Goal: Task Accomplishment & Management: Use online tool/utility

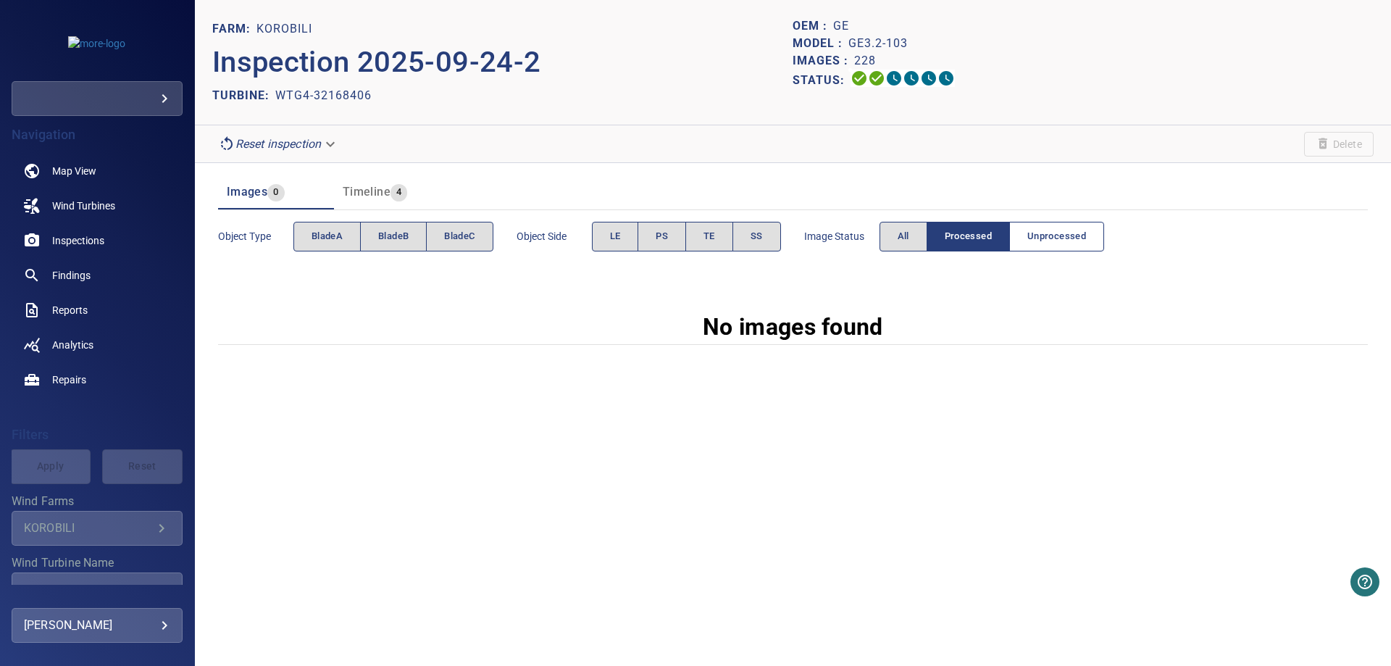
click at [1028, 235] on button "Unprocessed" at bounding box center [1056, 237] width 95 height 30
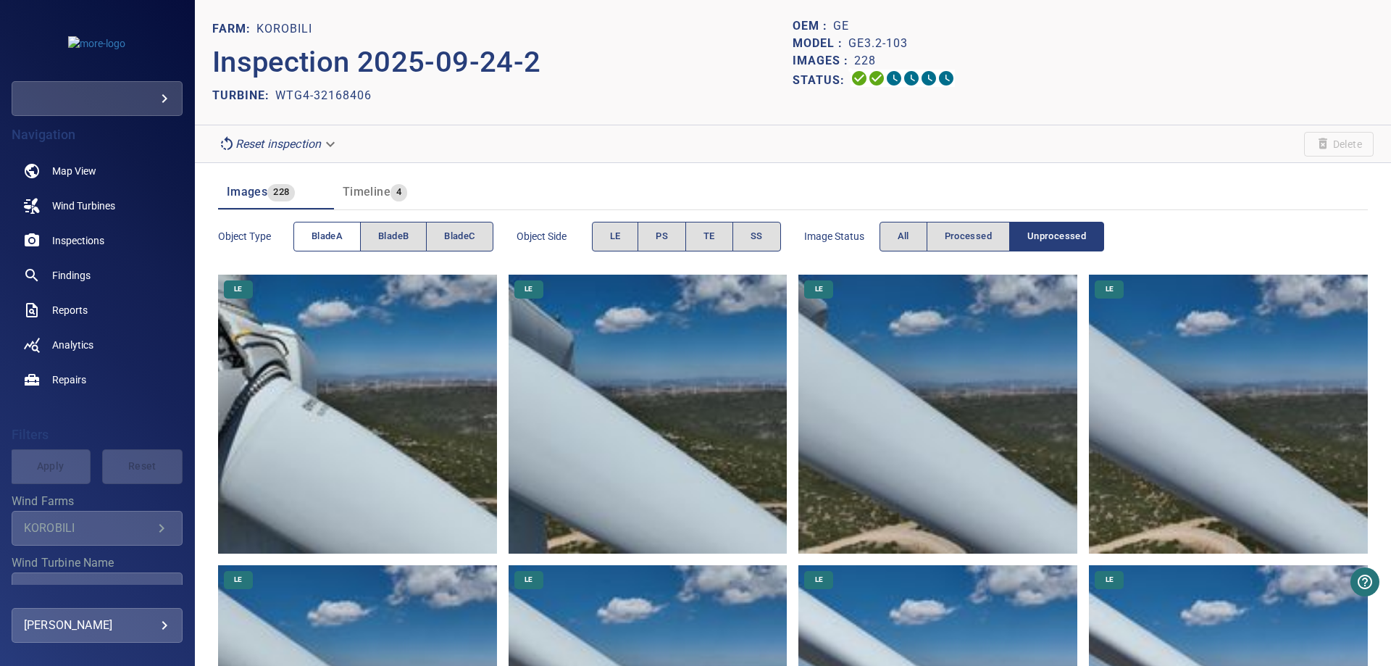
click at [324, 235] on span "bladeA" at bounding box center [326, 236] width 31 height 17
click at [382, 238] on span "bladeB" at bounding box center [393, 236] width 30 height 17
click at [328, 235] on span "bladeA" at bounding box center [326, 236] width 31 height 17
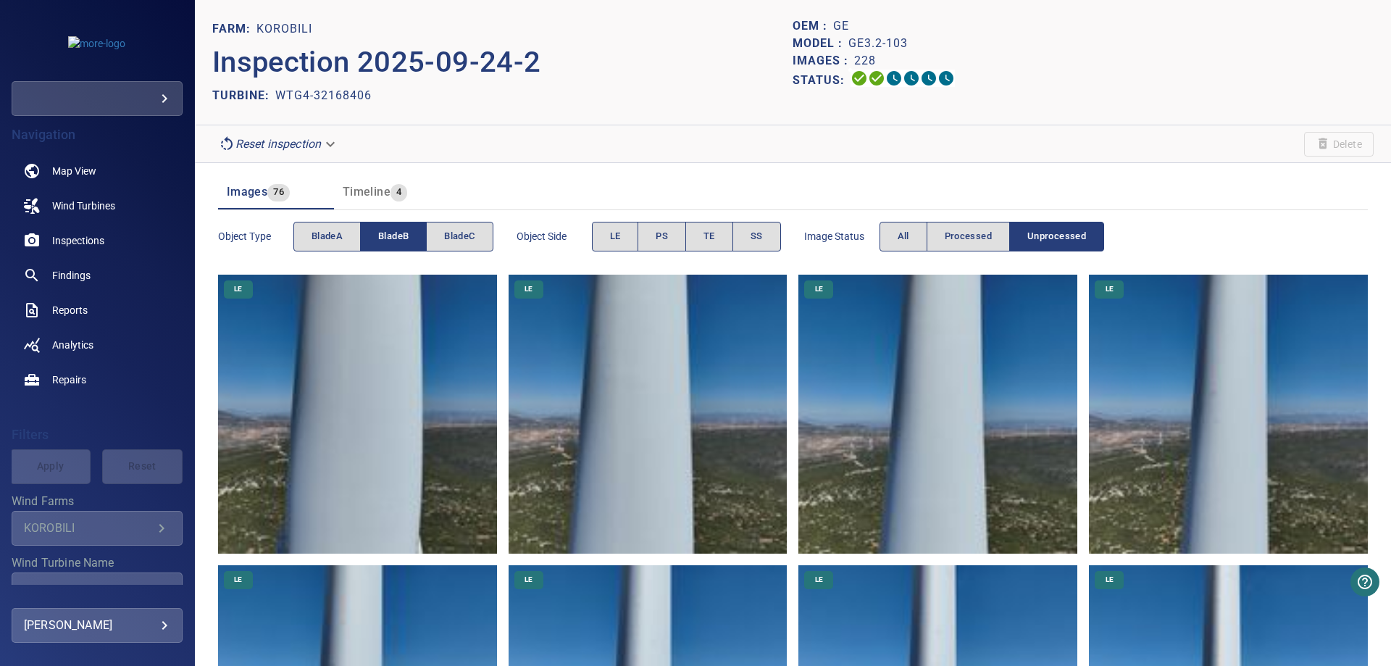
click at [401, 240] on span "bladeB" at bounding box center [393, 236] width 30 height 17
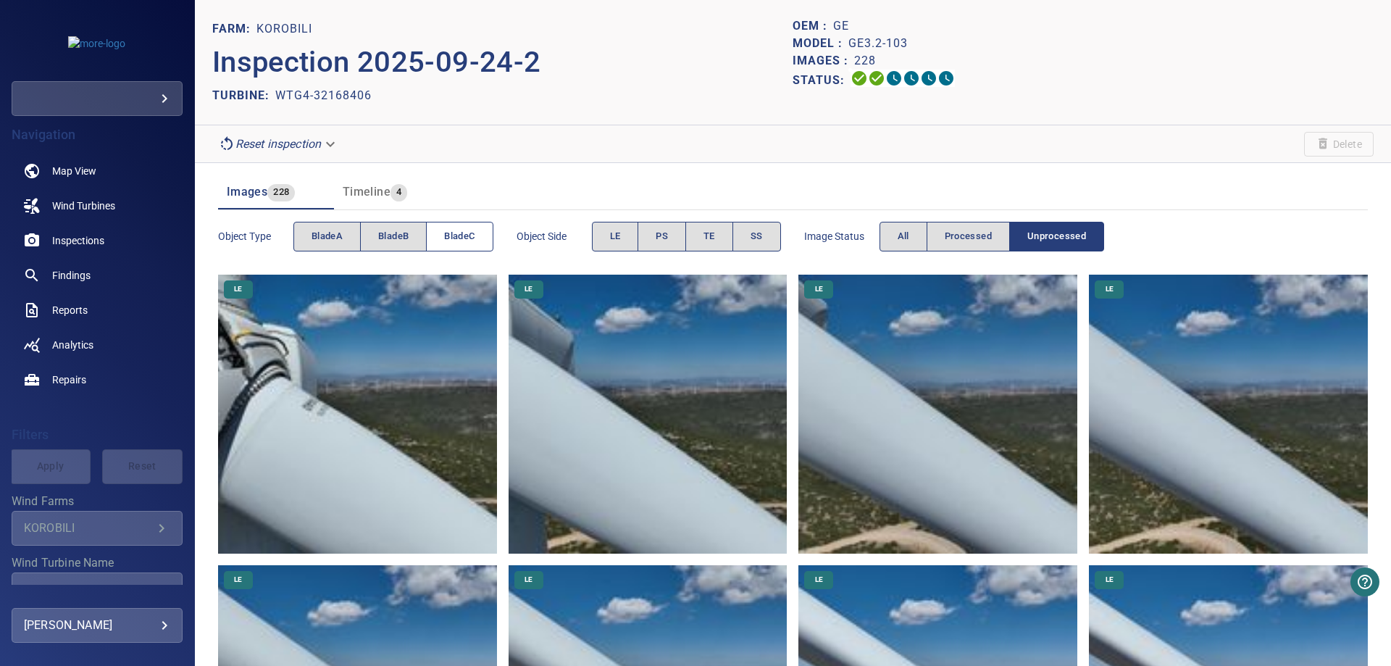
click at [451, 237] on span "bladeC" at bounding box center [459, 236] width 30 height 17
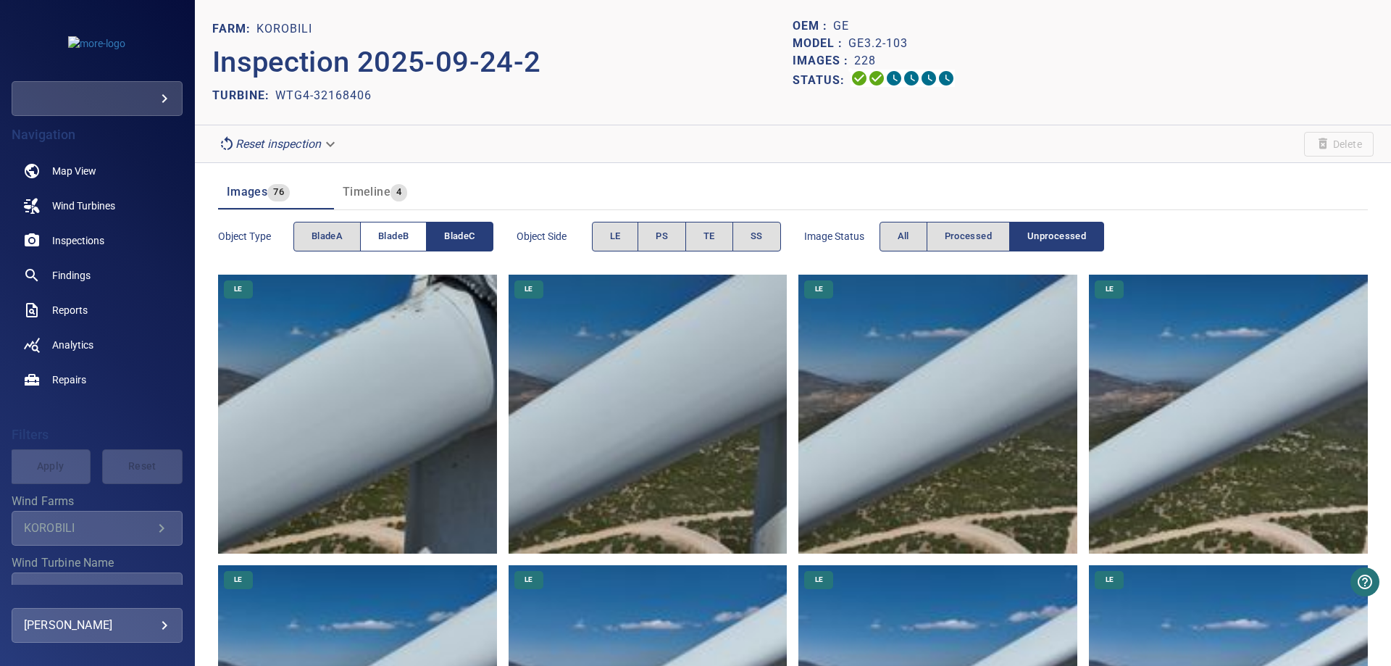
click at [395, 236] on span "bladeB" at bounding box center [393, 236] width 30 height 17
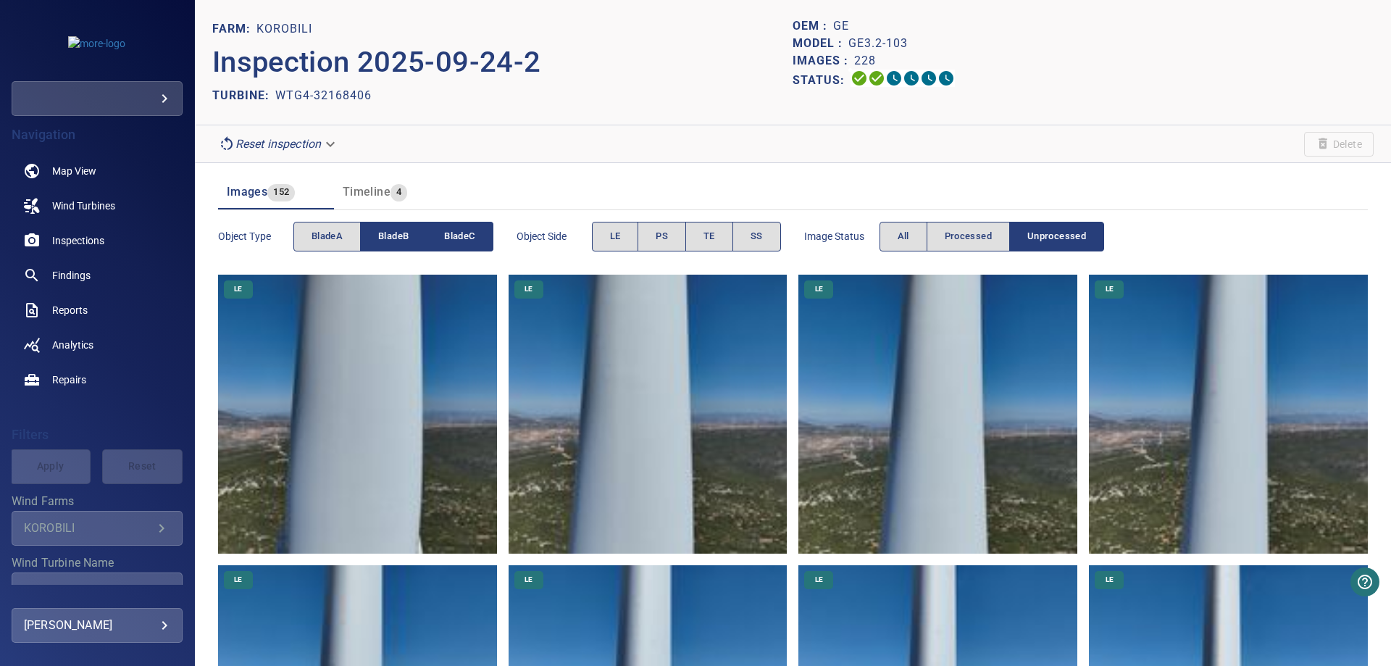
click at [468, 237] on span "bladeC" at bounding box center [459, 236] width 30 height 17
click at [395, 238] on span "bladeB" at bounding box center [393, 236] width 30 height 17
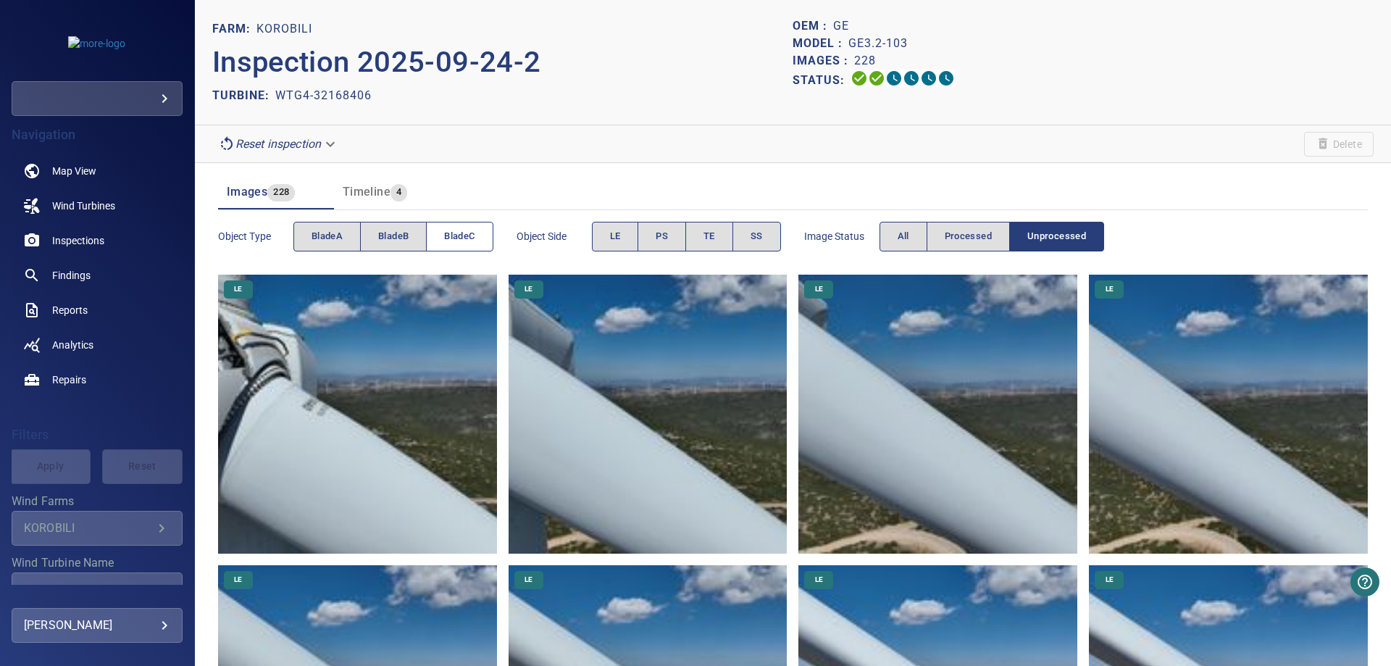
click at [461, 238] on span "bladeC" at bounding box center [459, 236] width 30 height 17
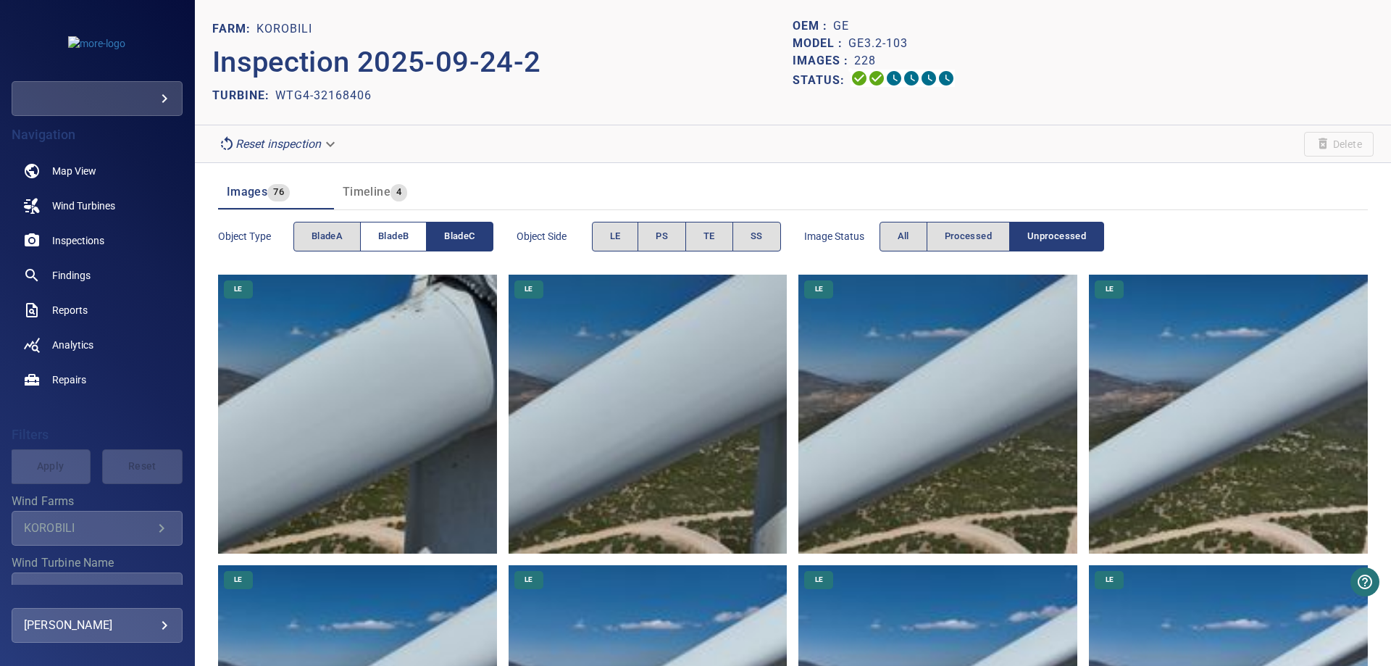
click at [398, 235] on span "bladeB" at bounding box center [393, 236] width 30 height 17
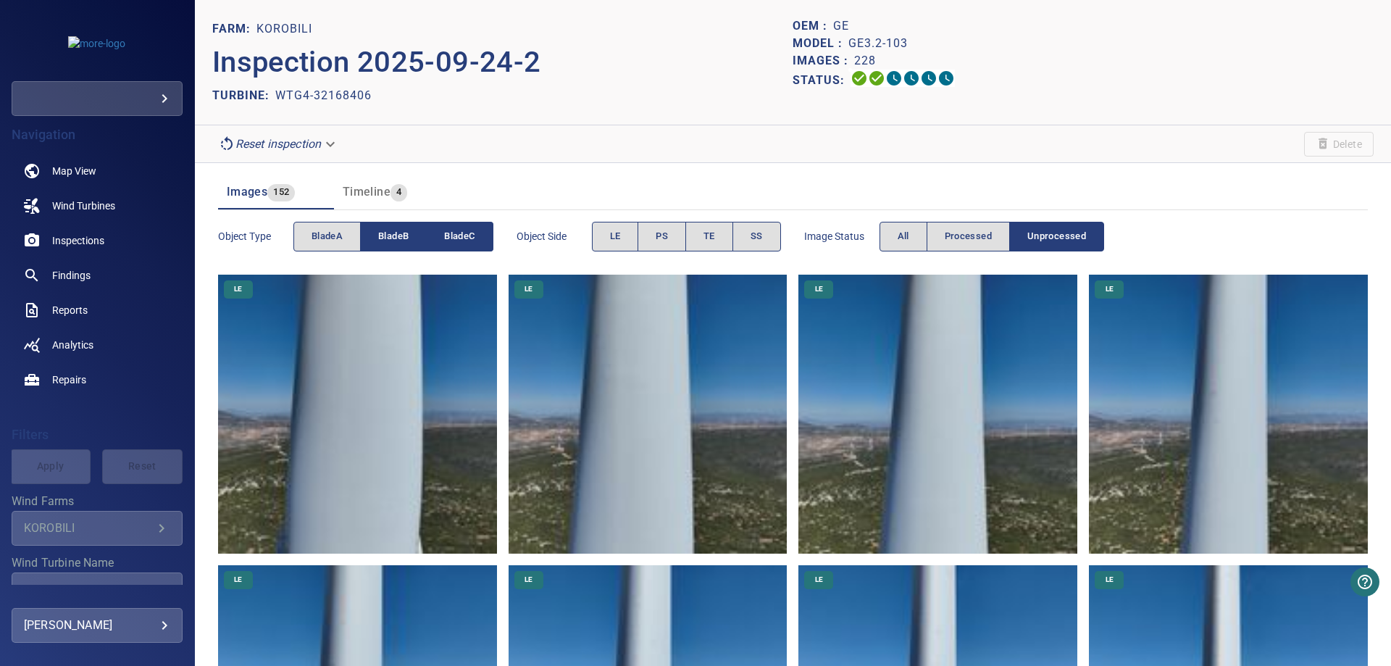
click at [441, 237] on button "bladeC" at bounding box center [460, 237] width 66 height 30
click at [404, 239] on span "bladeB" at bounding box center [393, 236] width 30 height 17
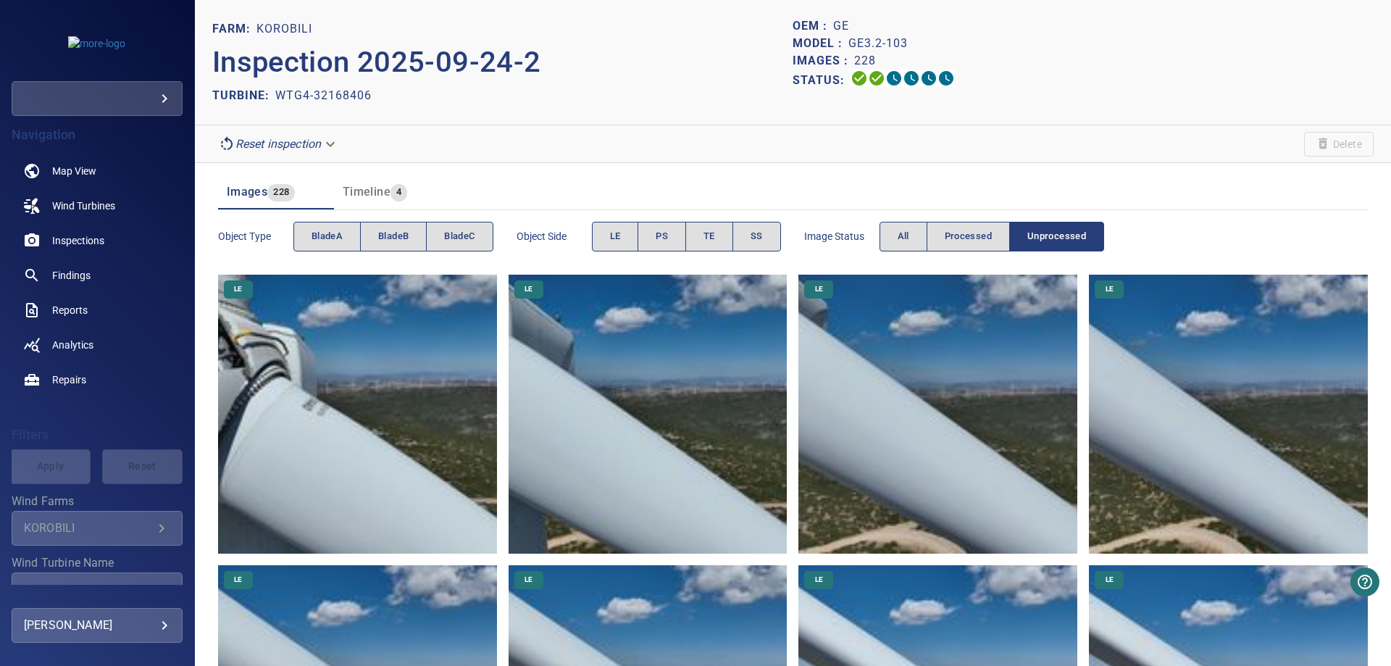
click at [291, 230] on span "Object type" at bounding box center [255, 236] width 75 height 14
click at [328, 231] on span "bladeA" at bounding box center [326, 236] width 31 height 17
click at [329, 232] on span "bladeA" at bounding box center [326, 236] width 31 height 17
click at [332, 235] on span "bladeA" at bounding box center [326, 236] width 31 height 17
